Goal: Task Accomplishment & Management: Manage account settings

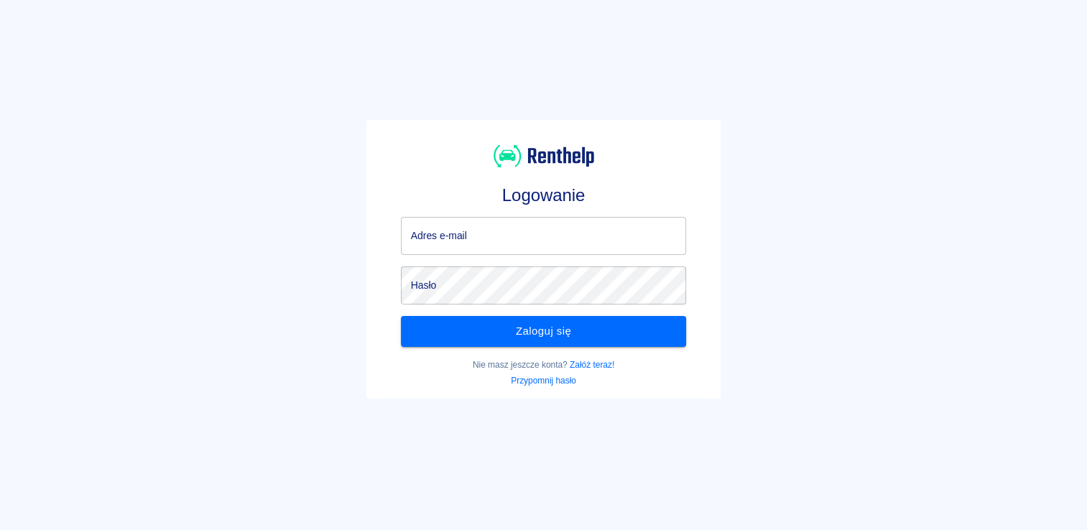
click at [537, 241] on input "Adres e-mail" at bounding box center [544, 236] width 286 height 38
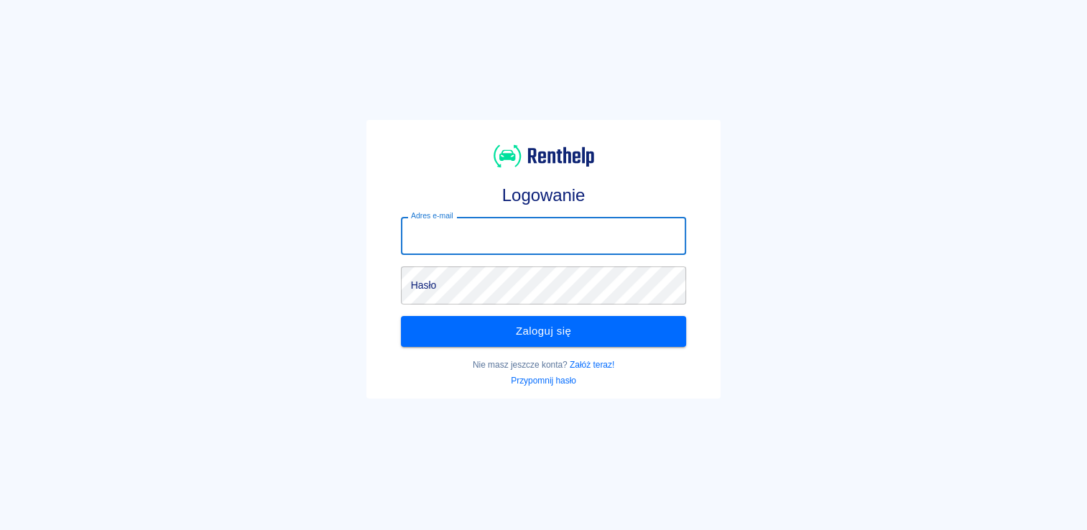
click at [884, 401] on div "Logowanie Adres e-mail Adres e-mail Hasło Hasło Zaloguj się Nie masz jeszcze ko…" at bounding box center [538, 254] width 1099 height 530
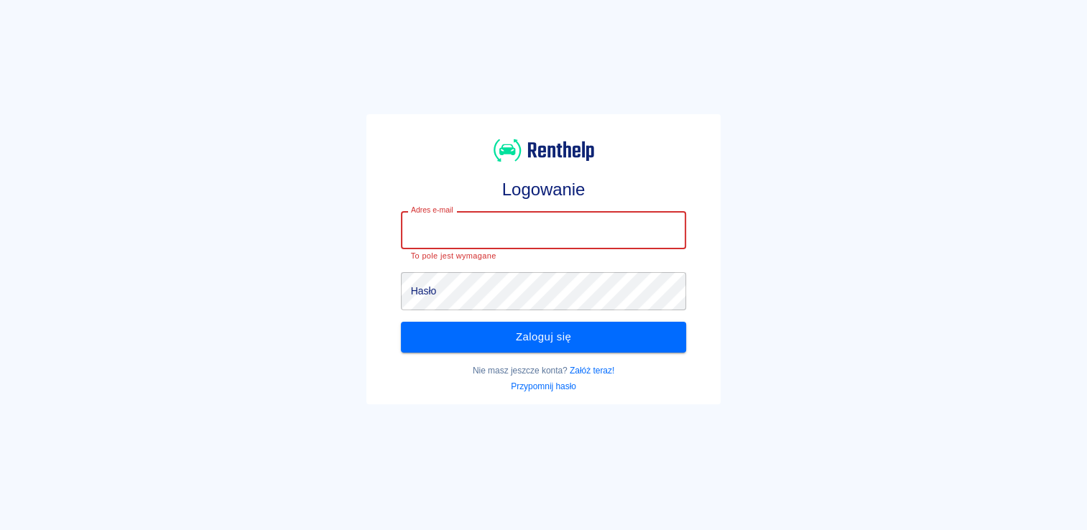
click at [532, 227] on input "Adres e-mail" at bounding box center [544, 230] width 286 height 38
click at [351, 278] on div "Logowanie Adres e-mail Adres e-mail To pole jest wymagane Hasło Hasło Zaloguj s…" at bounding box center [538, 254] width 1099 height 530
click at [479, 229] on input "Adres e-mail" at bounding box center [544, 230] width 286 height 38
click at [382, 148] on div "Logowanie Adres e-mail Adres e-mail To pole jest wymagane Hasło Hasło Zaloguj s…" at bounding box center [537, 253] width 343 height 279
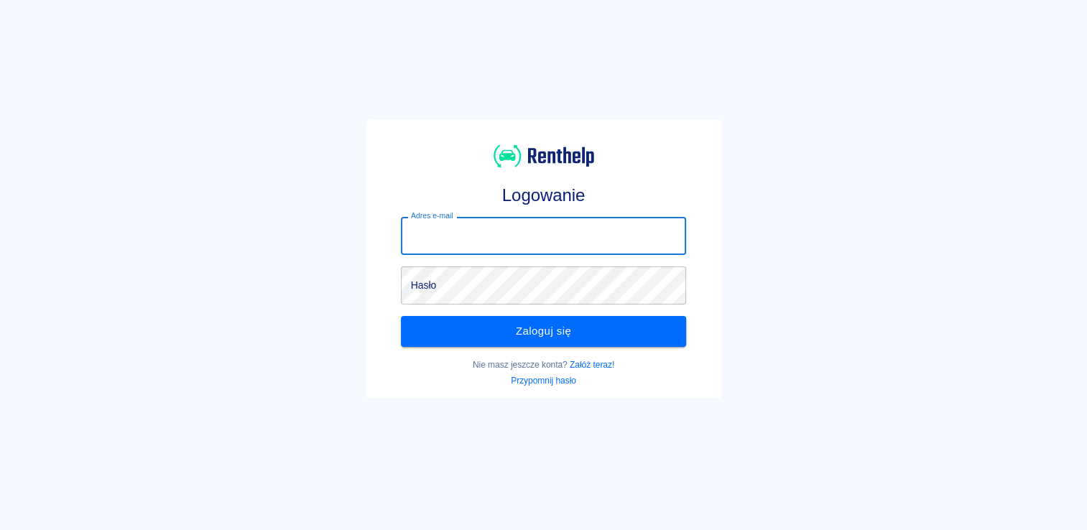
click at [558, 249] on input "Adres e-mail" at bounding box center [544, 236] width 286 height 38
